Goal: Task Accomplishment & Management: Use online tool/utility

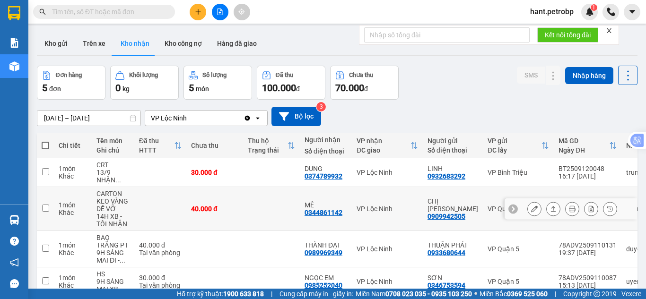
scroll to position [47, 0]
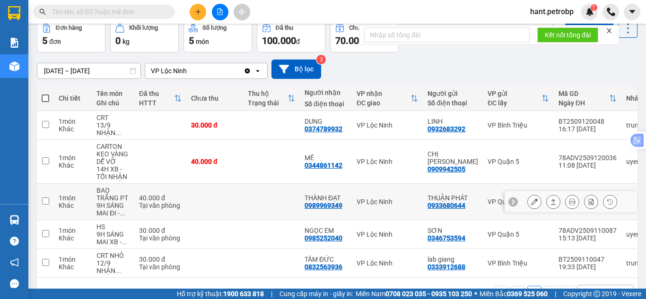
click at [528, 205] on button at bounding box center [534, 202] width 13 height 17
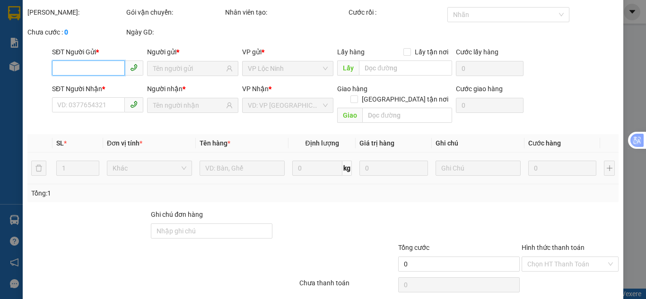
scroll to position [52, 0]
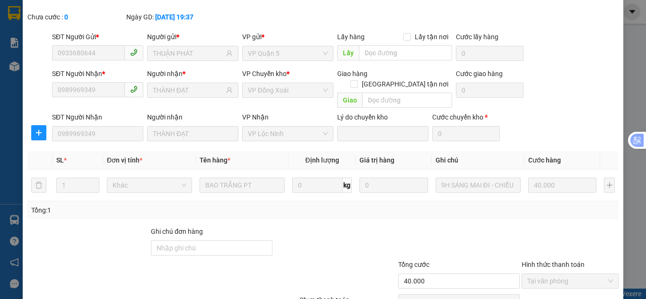
type input "0933680644"
type input "THUẬN PHÁT"
type input "0989969349"
type input "THÀNH ĐẠT"
type input "40.000"
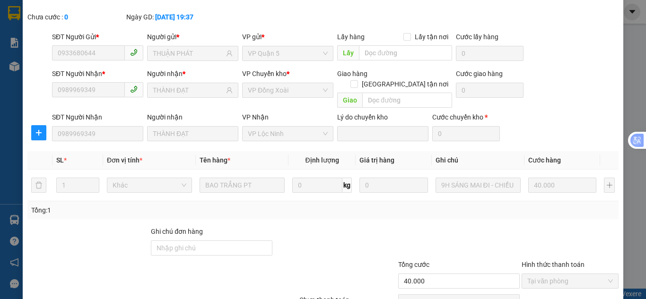
scroll to position [85, 0]
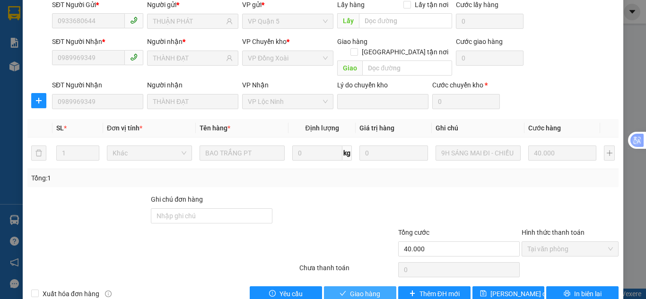
drag, startPoint x: 358, startPoint y: 273, endPoint x: 375, endPoint y: 269, distance: 18.4
click at [358, 289] on span "Giao hàng" at bounding box center [365, 294] width 30 height 10
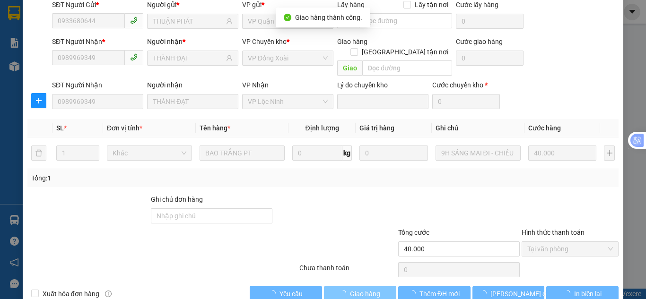
scroll to position [0, 0]
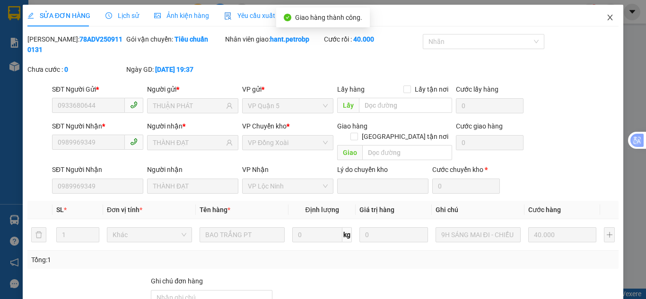
click at [606, 18] on icon "close" at bounding box center [610, 18] width 8 height 8
